Goal: Task Accomplishment & Management: Manage account settings

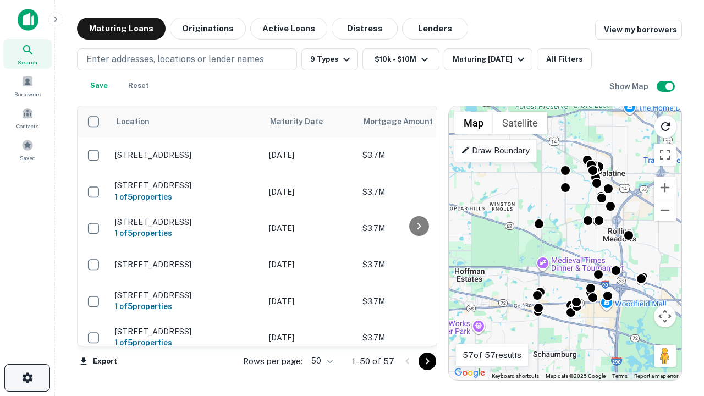
click at [27, 378] on icon "button" at bounding box center [27, 377] width 13 height 13
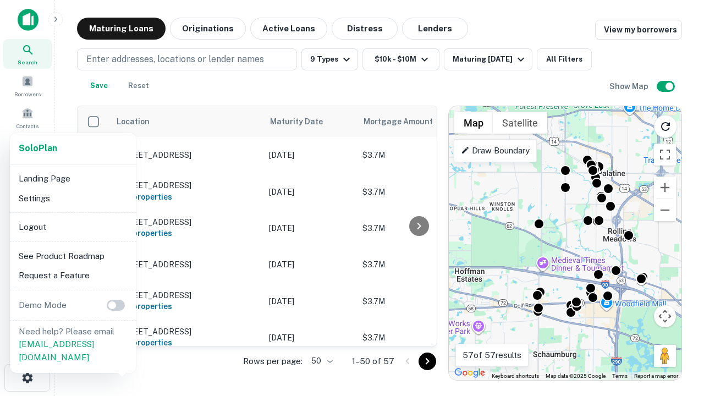
click at [73, 227] on li "Logout" at bounding box center [73, 227] width 118 height 20
